Goal: Transaction & Acquisition: Download file/media

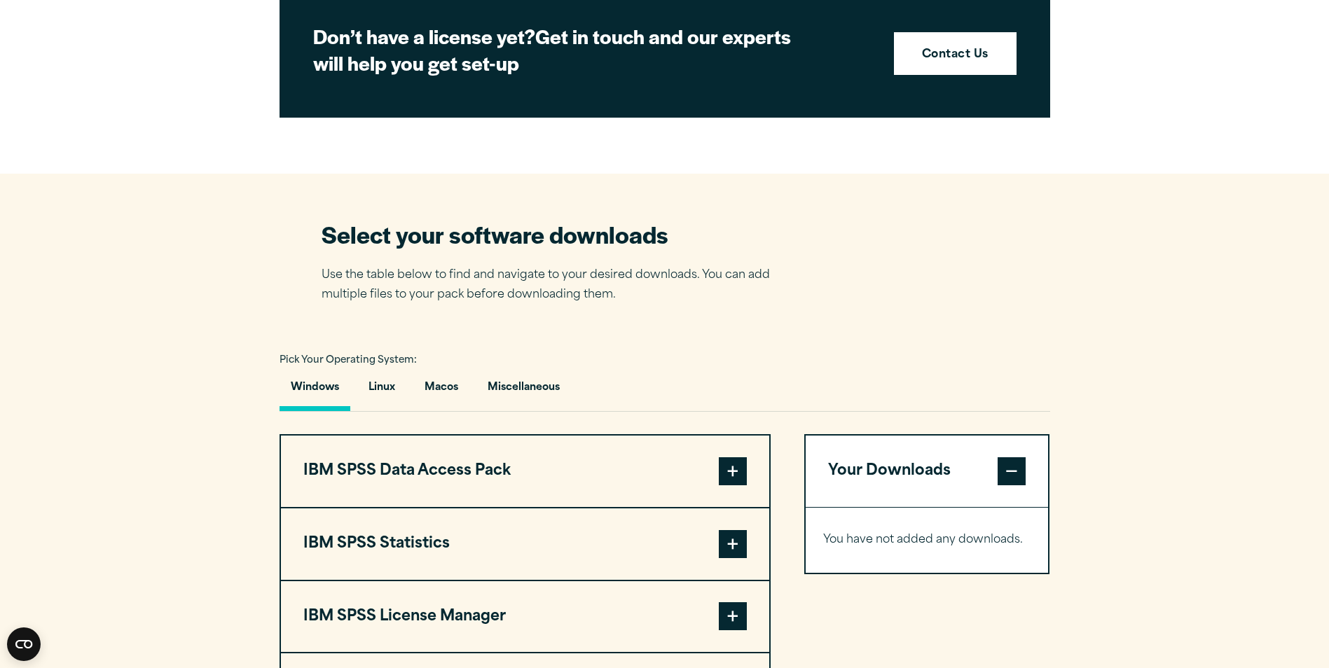
scroll to position [771, 0]
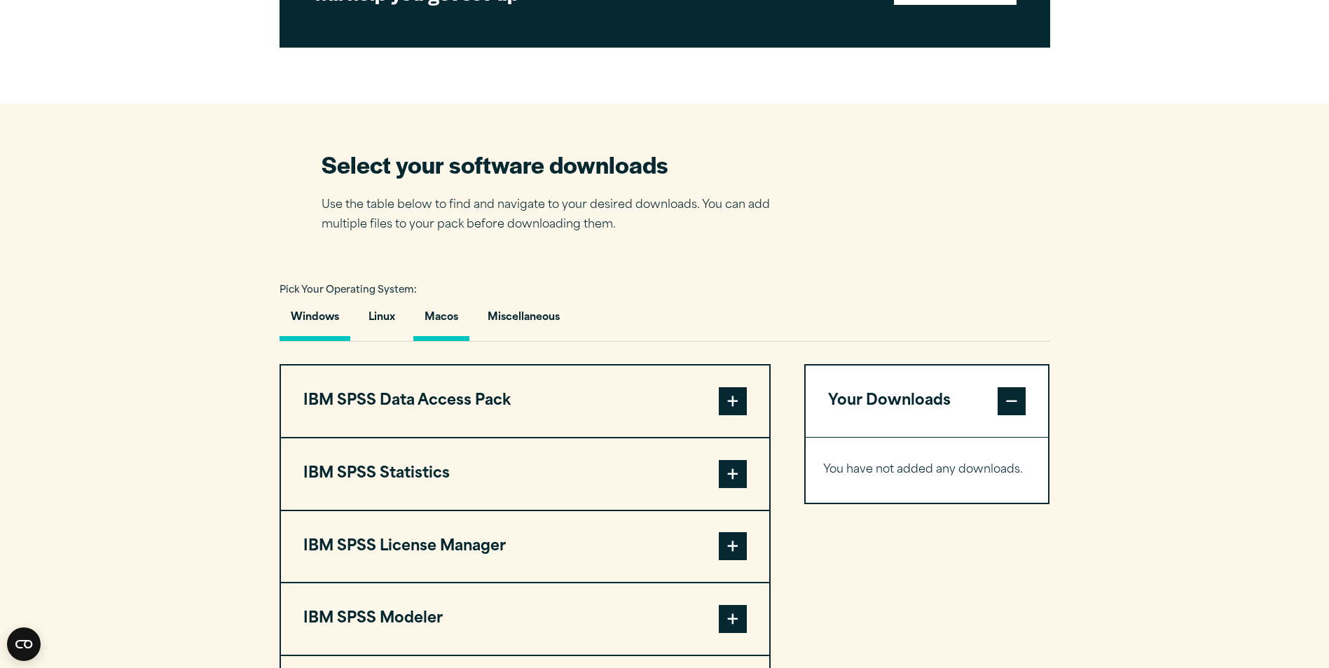
click at [434, 315] on button "Macos" at bounding box center [441, 321] width 56 height 40
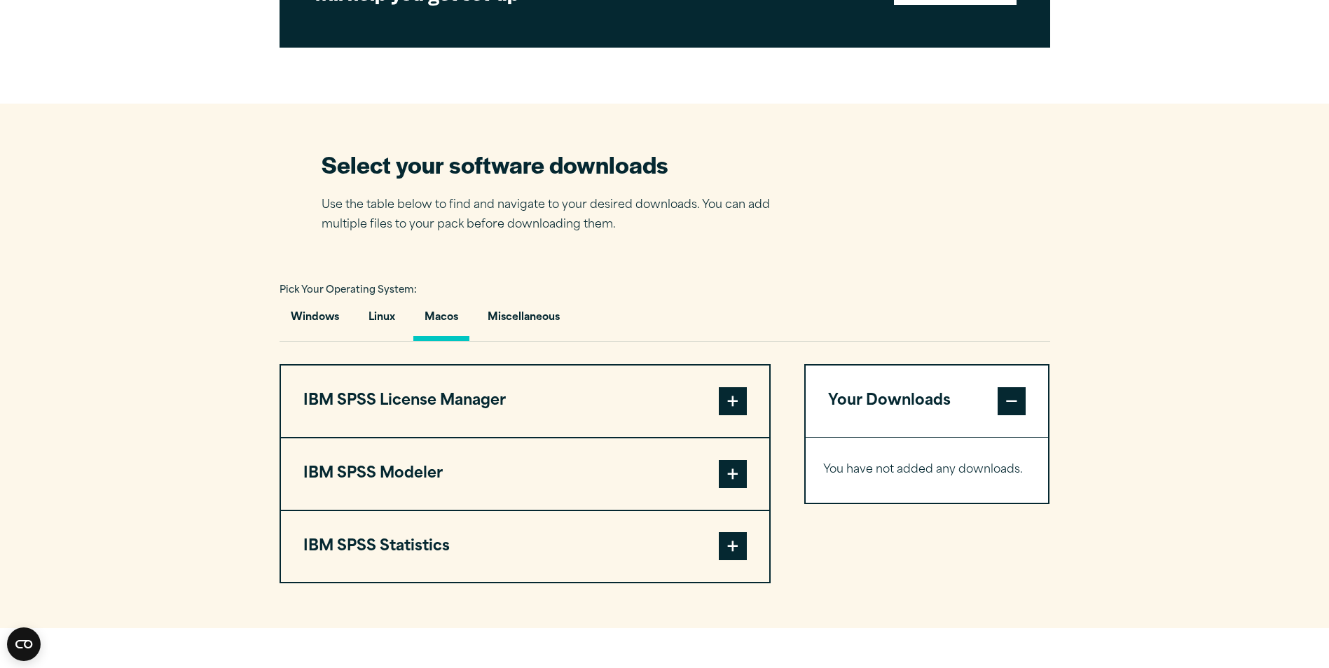
click at [725, 548] on span at bounding box center [733, 546] width 28 height 28
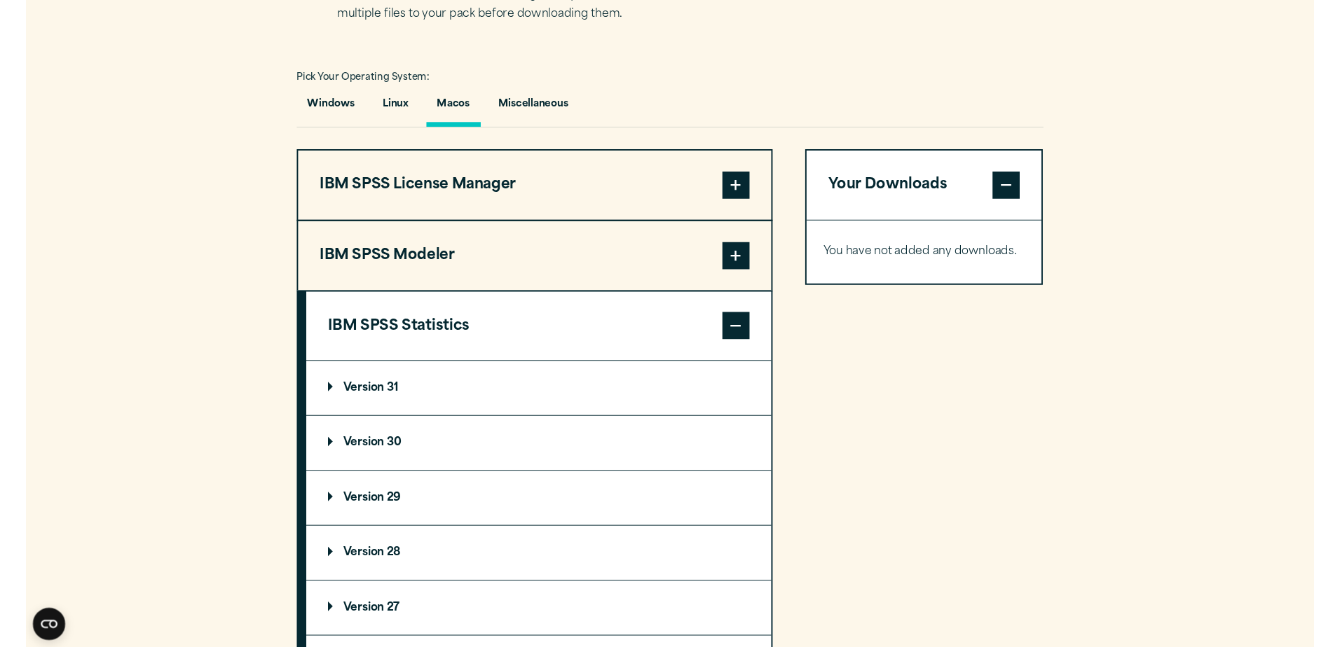
scroll to position [1051, 0]
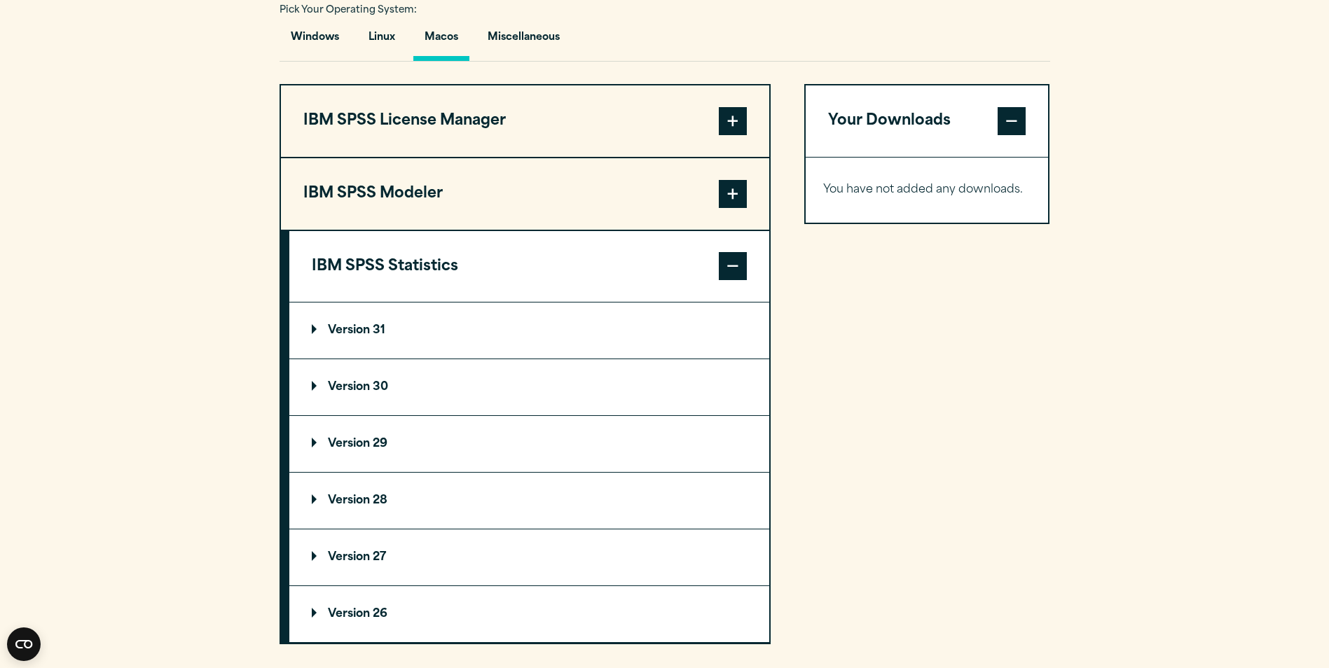
click at [455, 329] on summary "Version 31" at bounding box center [529, 331] width 480 height 56
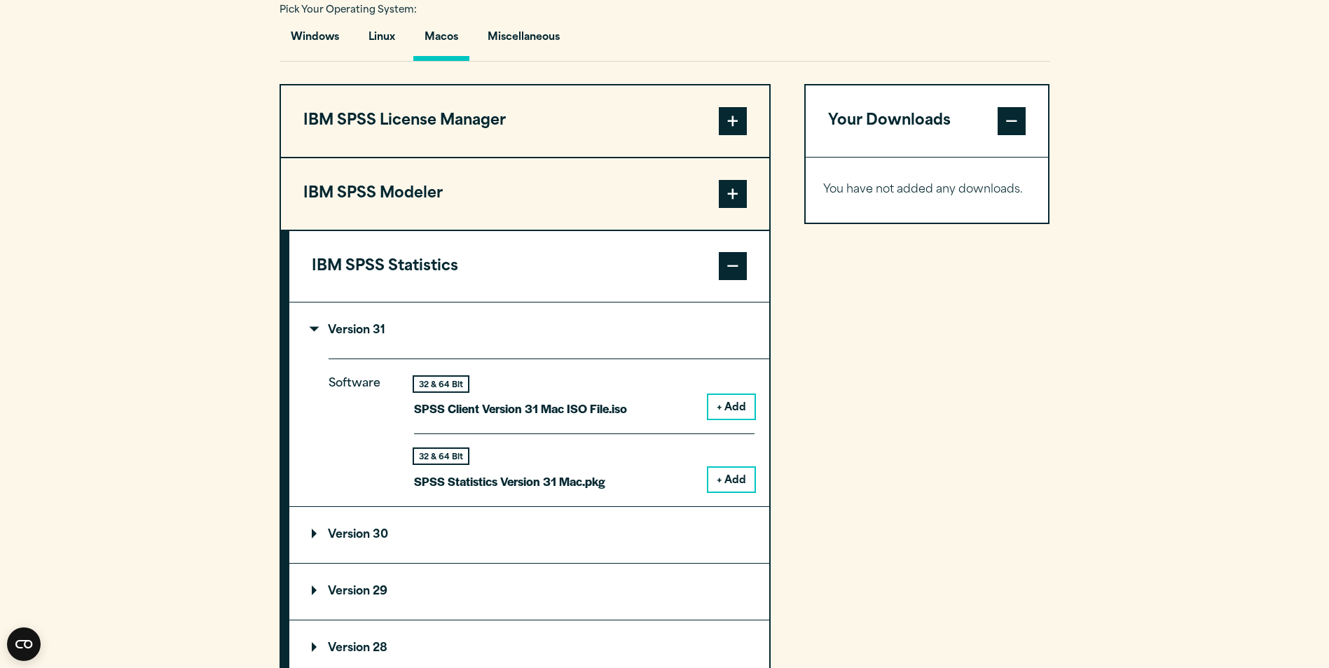
click at [740, 405] on button "+ Add" at bounding box center [731, 407] width 46 height 24
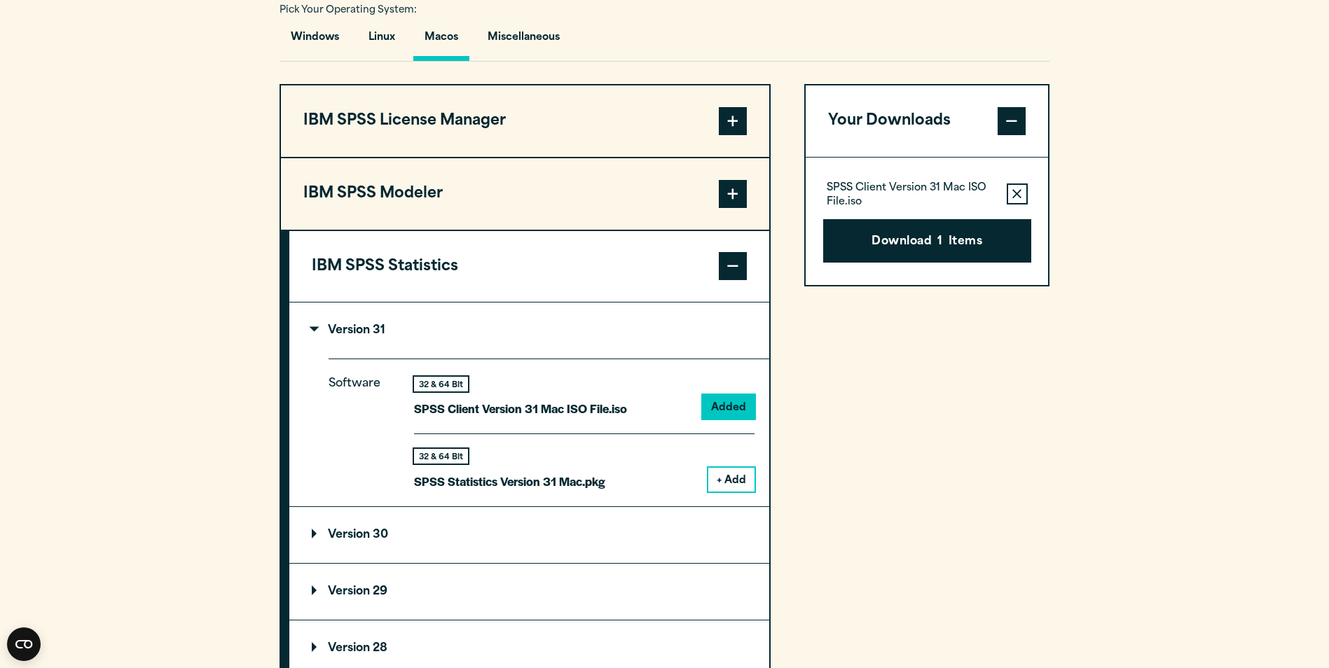
click at [731, 488] on button "+ Add" at bounding box center [731, 480] width 46 height 24
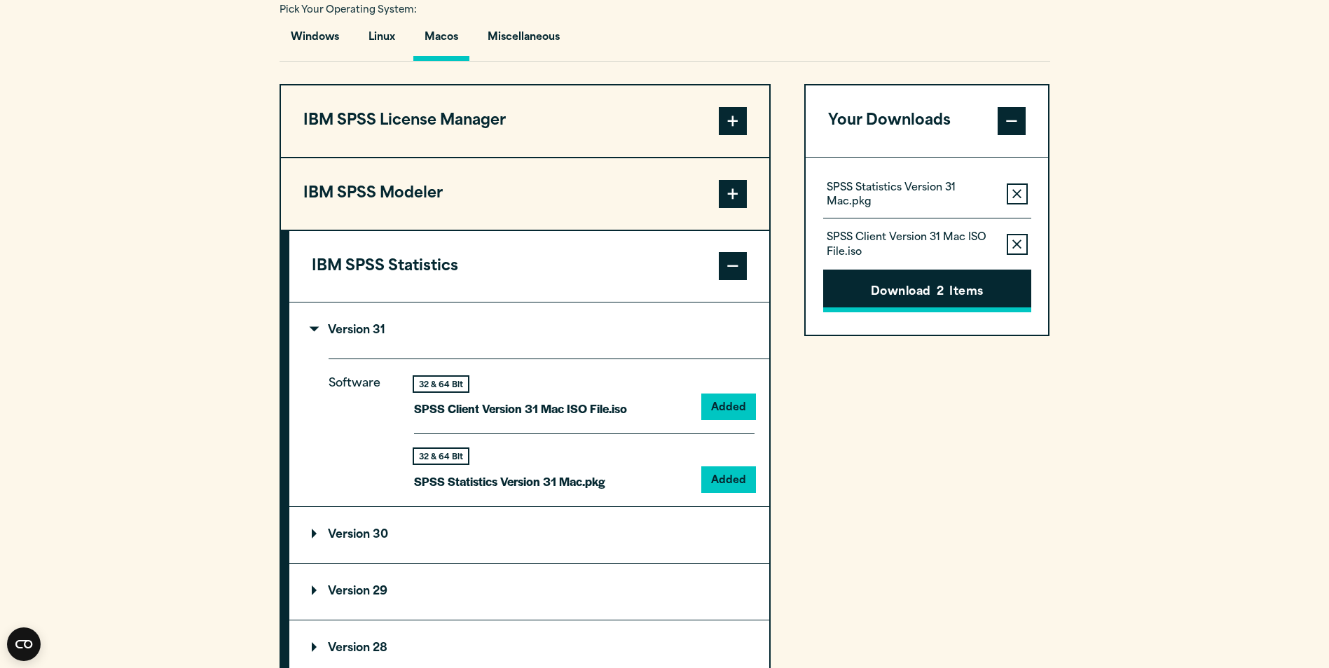
click at [926, 280] on button "Download 2 Items" at bounding box center [927, 291] width 208 height 43
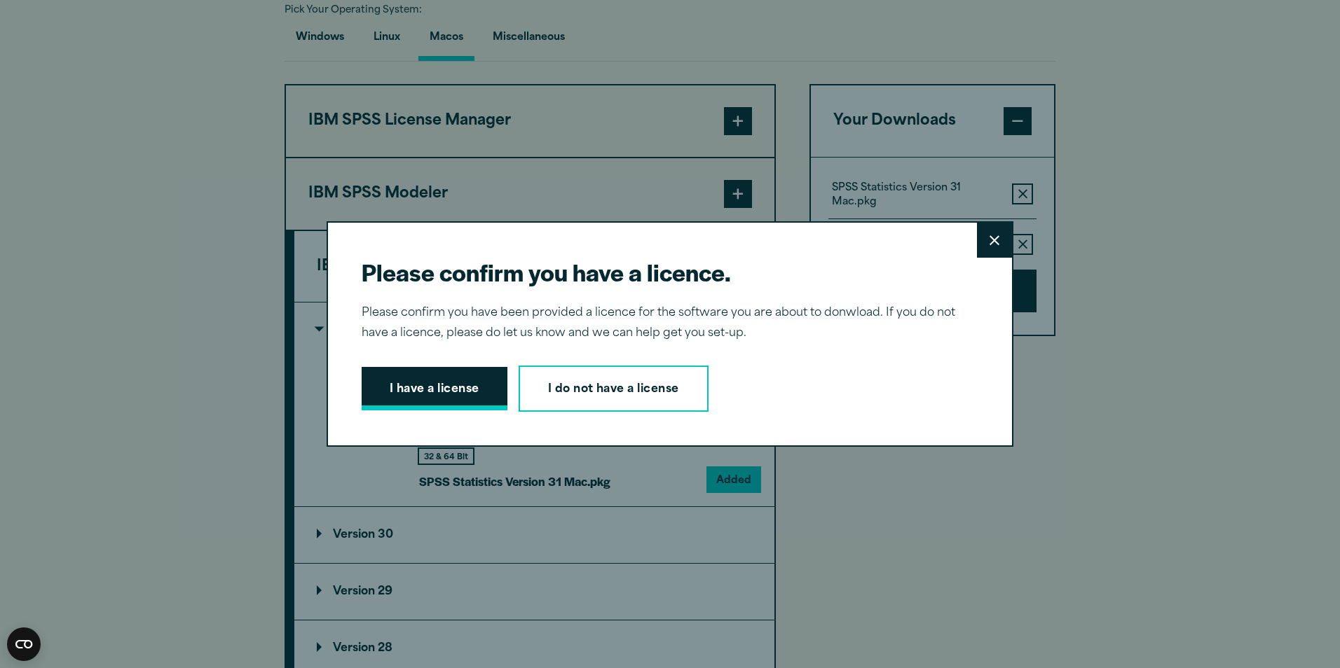
click at [483, 387] on button "I have a license" at bounding box center [435, 388] width 146 height 43
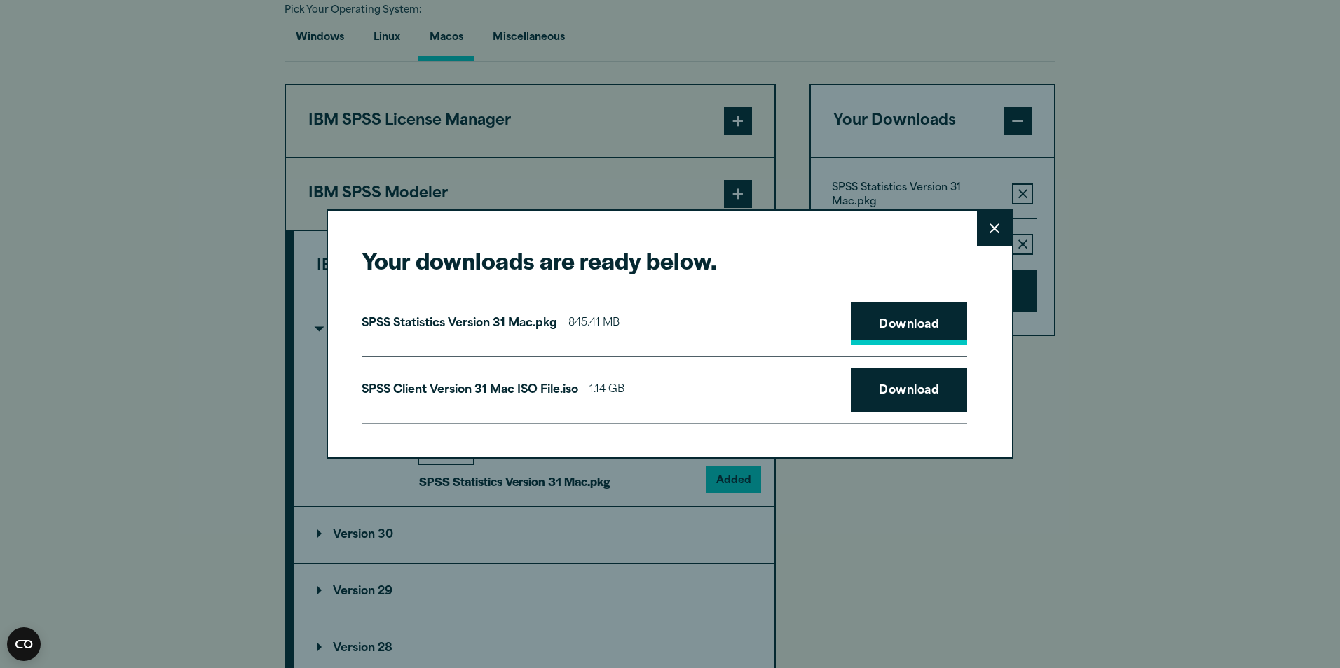
click at [907, 323] on link "Download" at bounding box center [909, 324] width 116 height 43
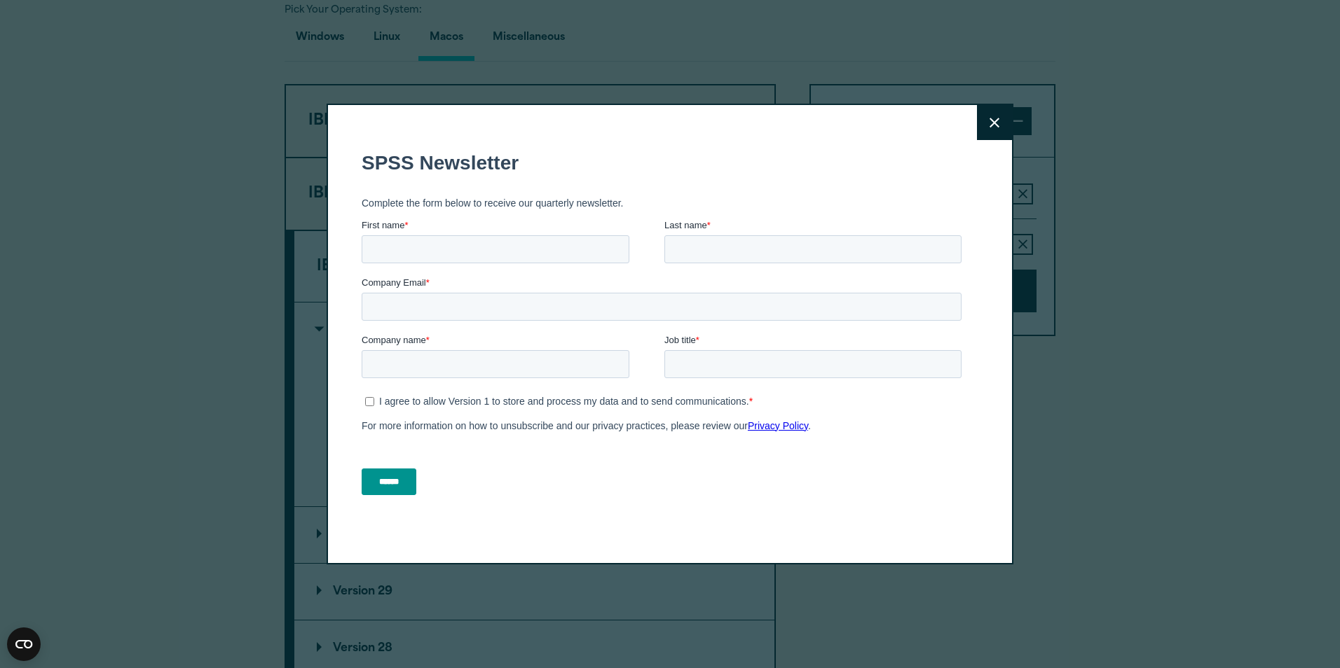
click at [991, 129] on button "Close" at bounding box center [994, 122] width 35 height 35
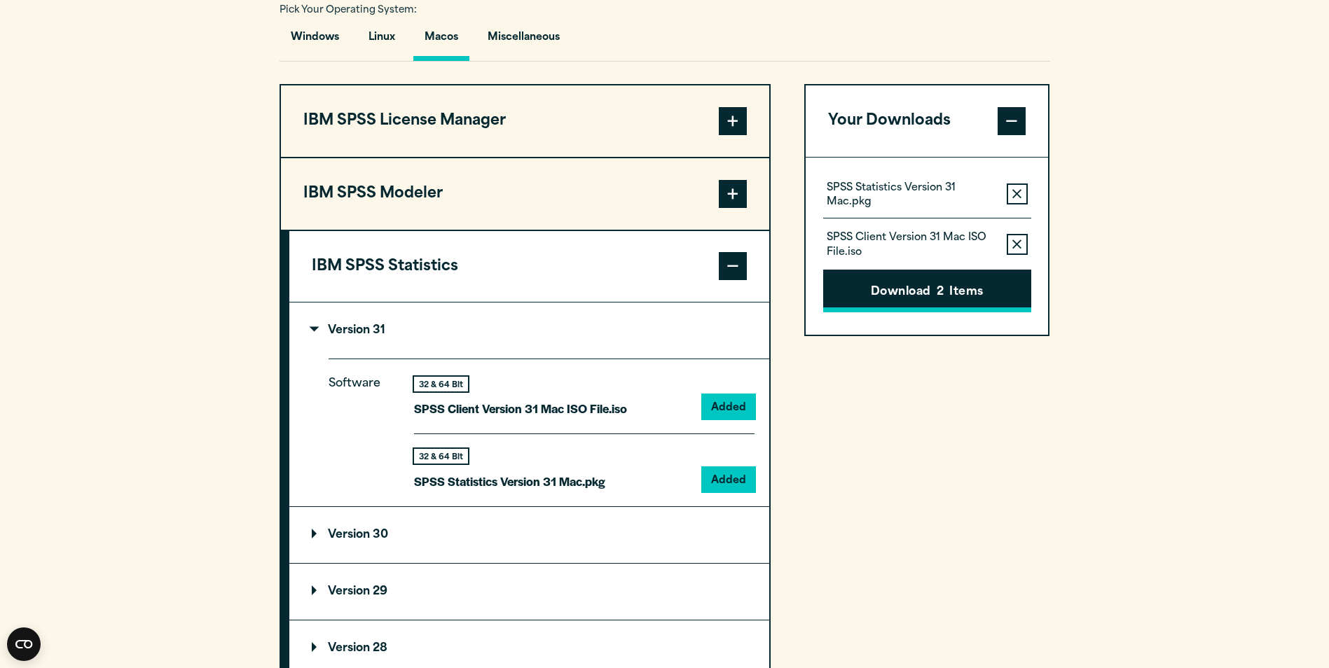
click at [867, 298] on button "Download 2 Items" at bounding box center [927, 291] width 208 height 43
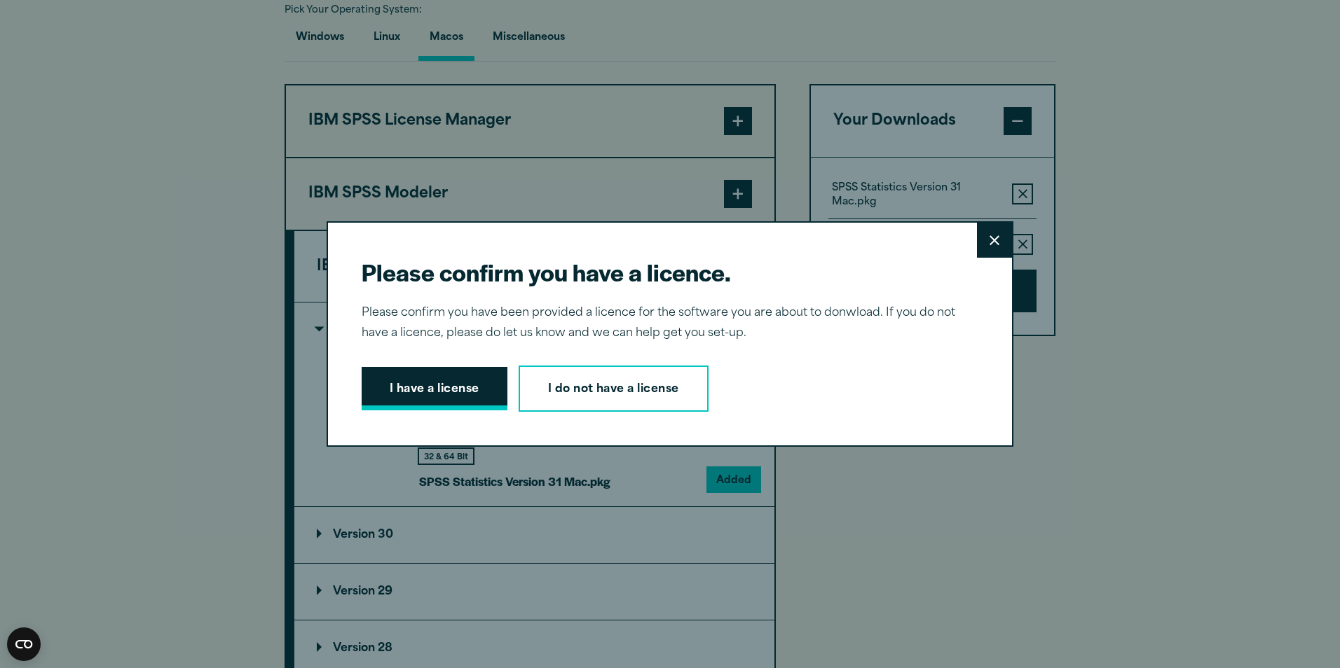
click at [467, 394] on button "I have a license" at bounding box center [435, 388] width 146 height 43
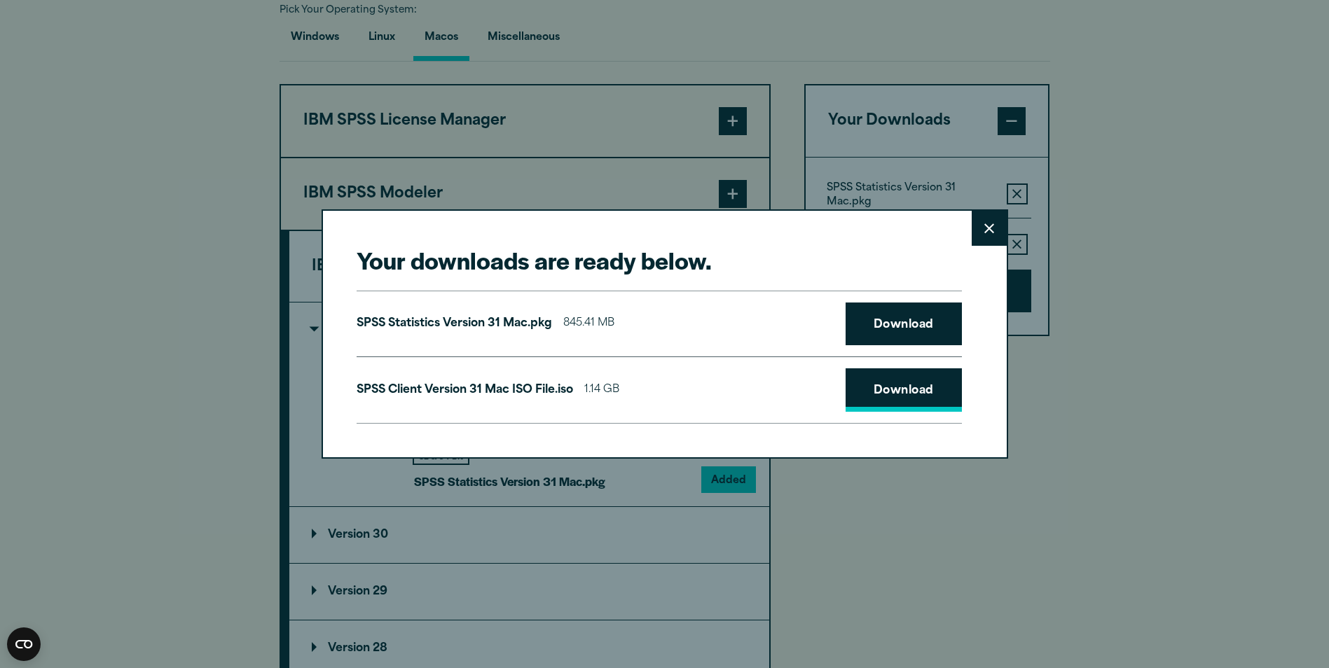
click at [874, 396] on link "Download" at bounding box center [904, 390] width 116 height 43
